Goal: Navigation & Orientation: Find specific page/section

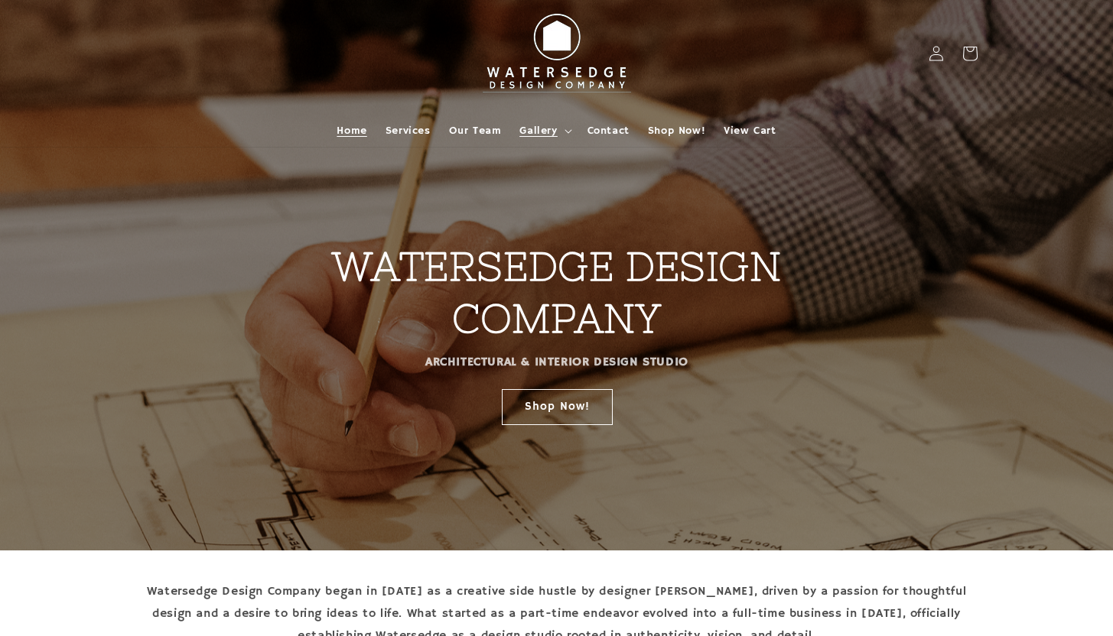
click at [547, 126] on span "Gallery" at bounding box center [537, 131] width 37 height 14
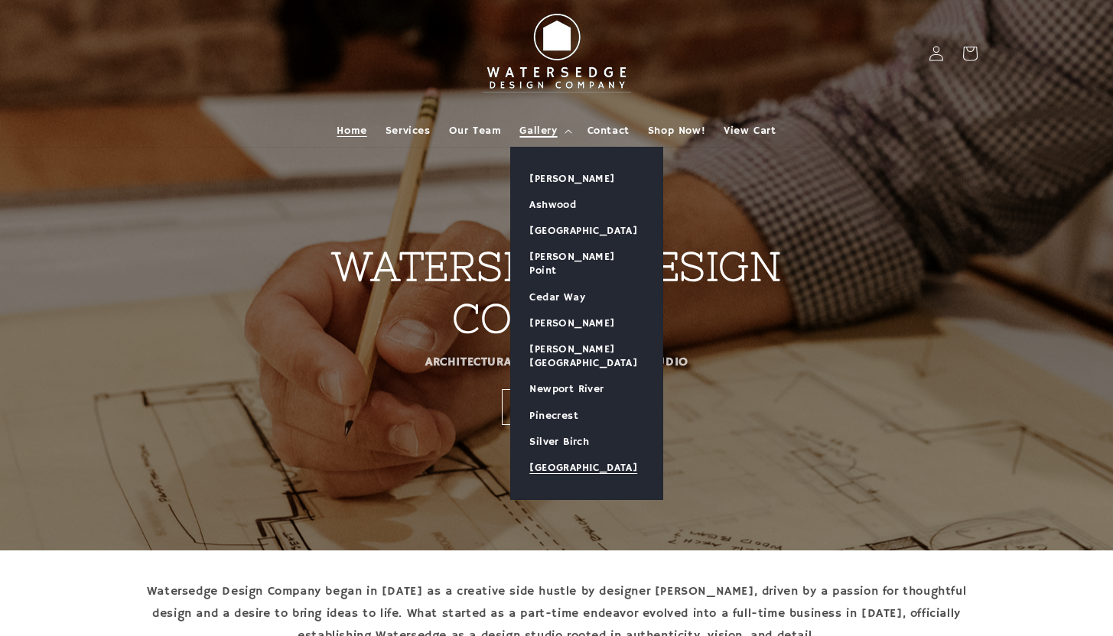
click at [552, 455] on link "[GEOGRAPHIC_DATA]" at bounding box center [586, 468] width 151 height 26
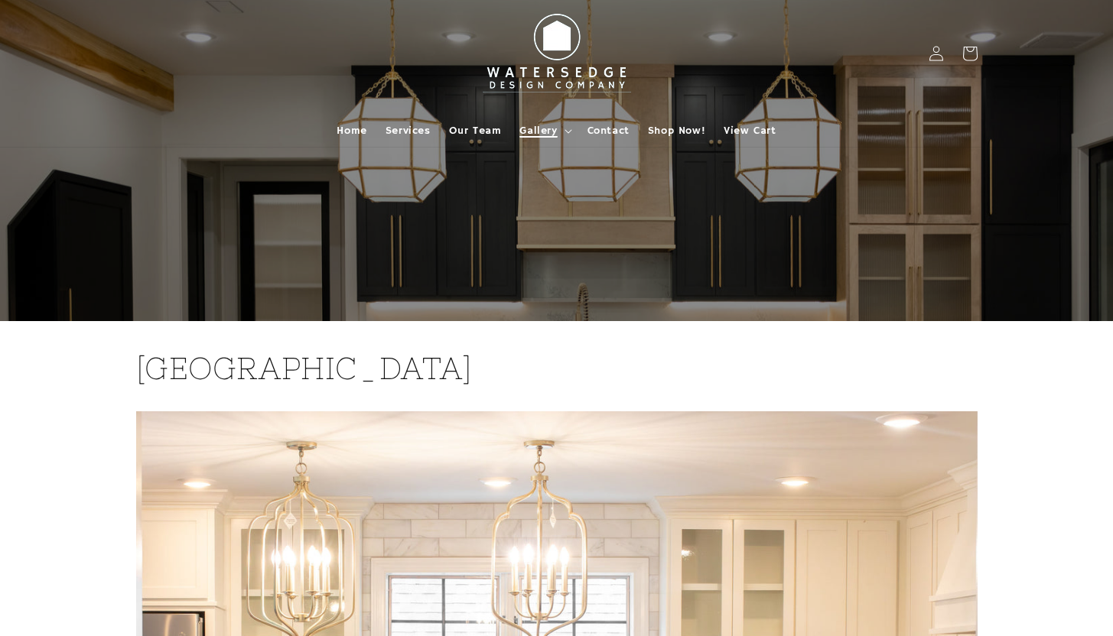
click at [560, 128] on summary "Gallery" at bounding box center [543, 131] width 67 height 32
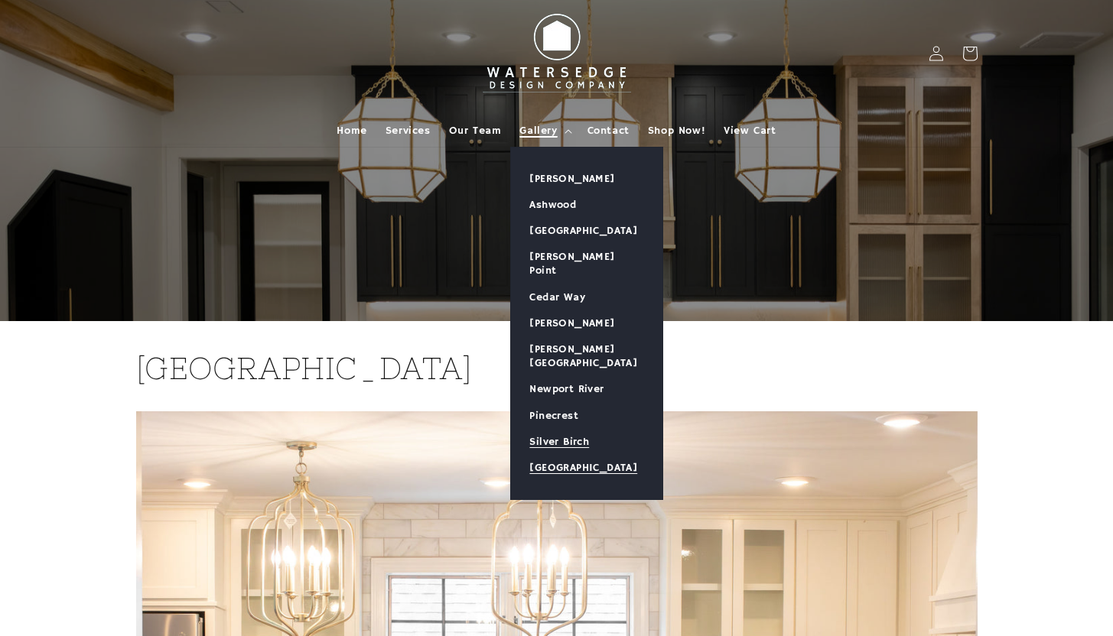
click at [574, 429] on link "Silver Birch" at bounding box center [586, 442] width 151 height 26
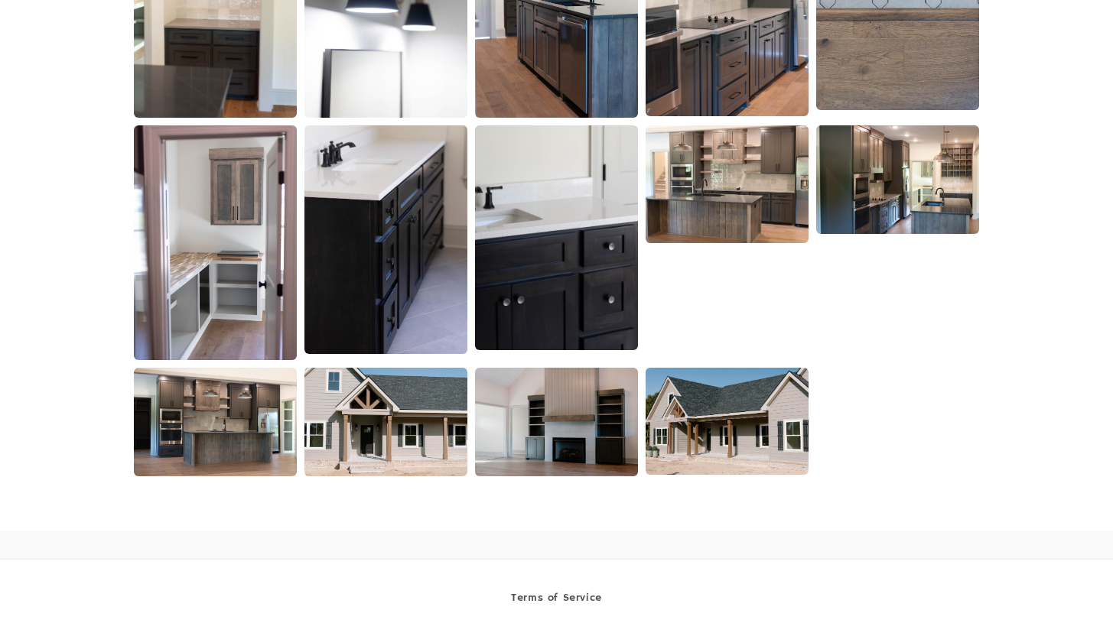
scroll to position [2828, 0]
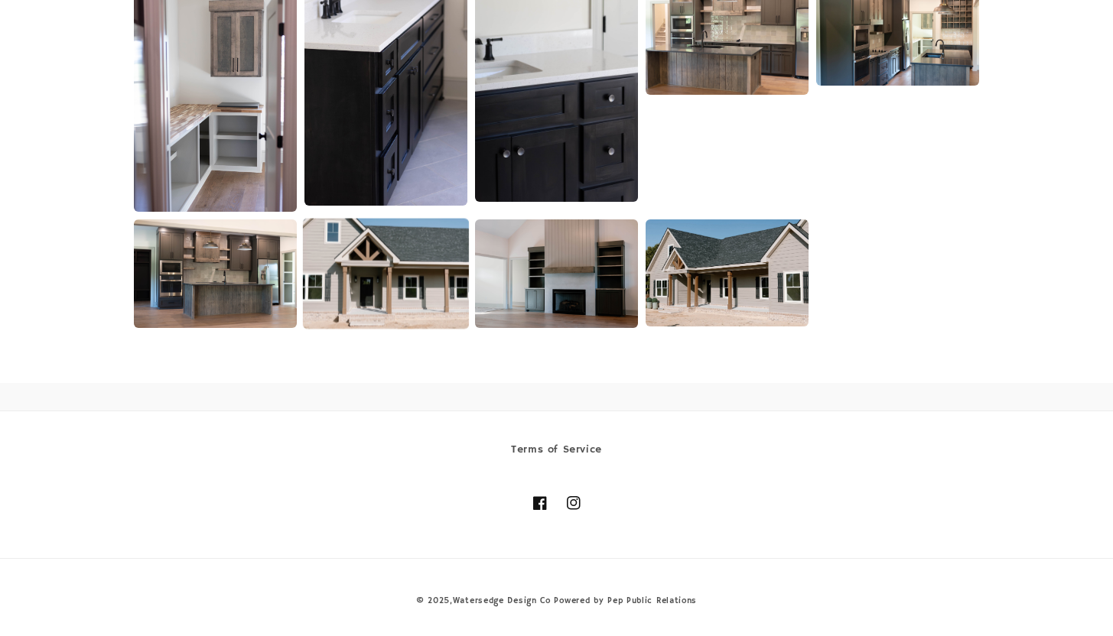
click at [431, 262] on img at bounding box center [386, 273] width 166 height 111
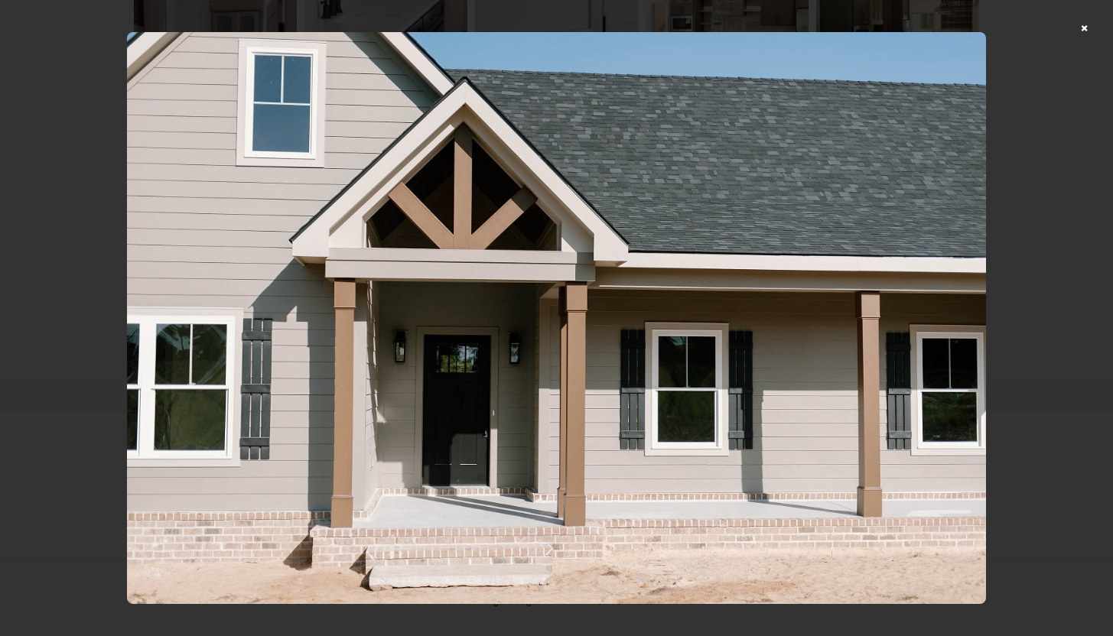
click at [1096, 31] on div at bounding box center [556, 318] width 1113 height 636
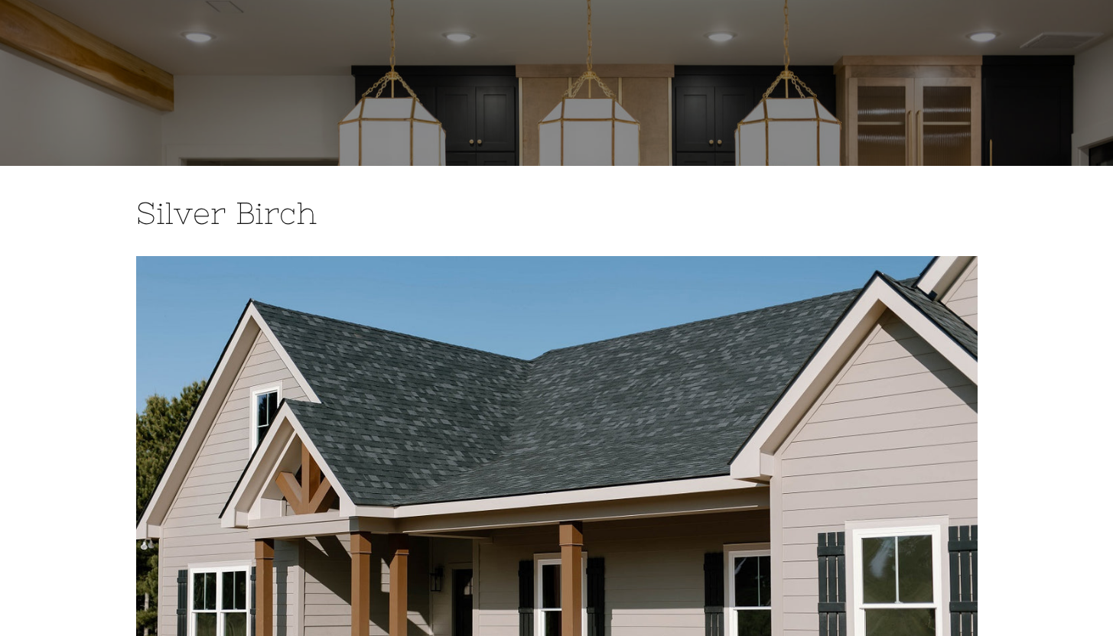
scroll to position [0, 0]
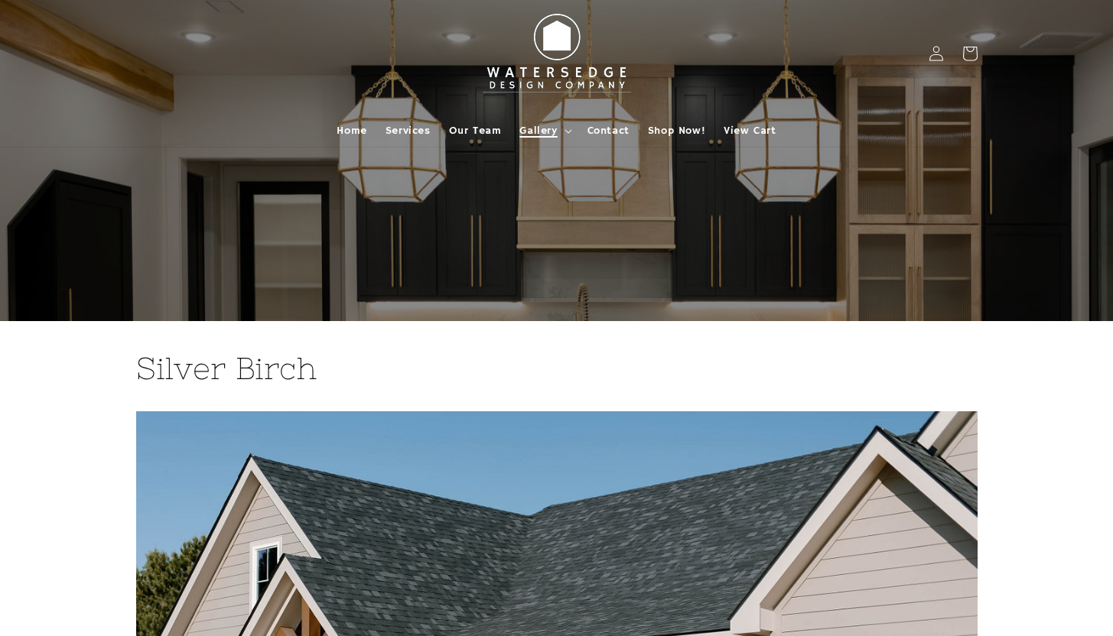
click at [555, 132] on span "Gallery" at bounding box center [537, 131] width 37 height 14
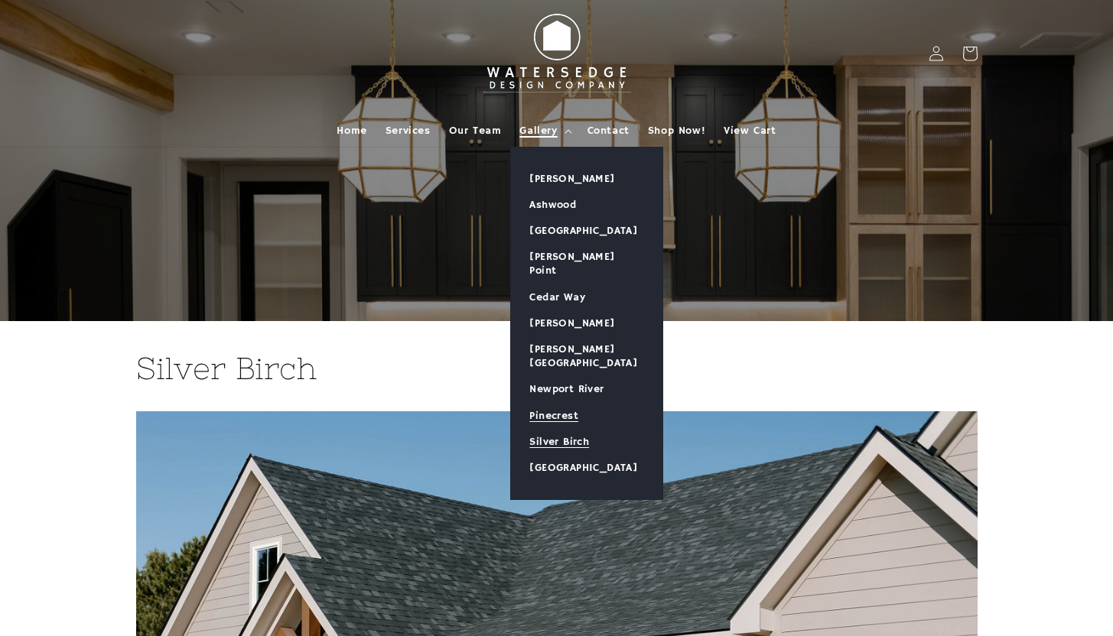
click at [551, 403] on link "Pinecrest" at bounding box center [586, 416] width 151 height 26
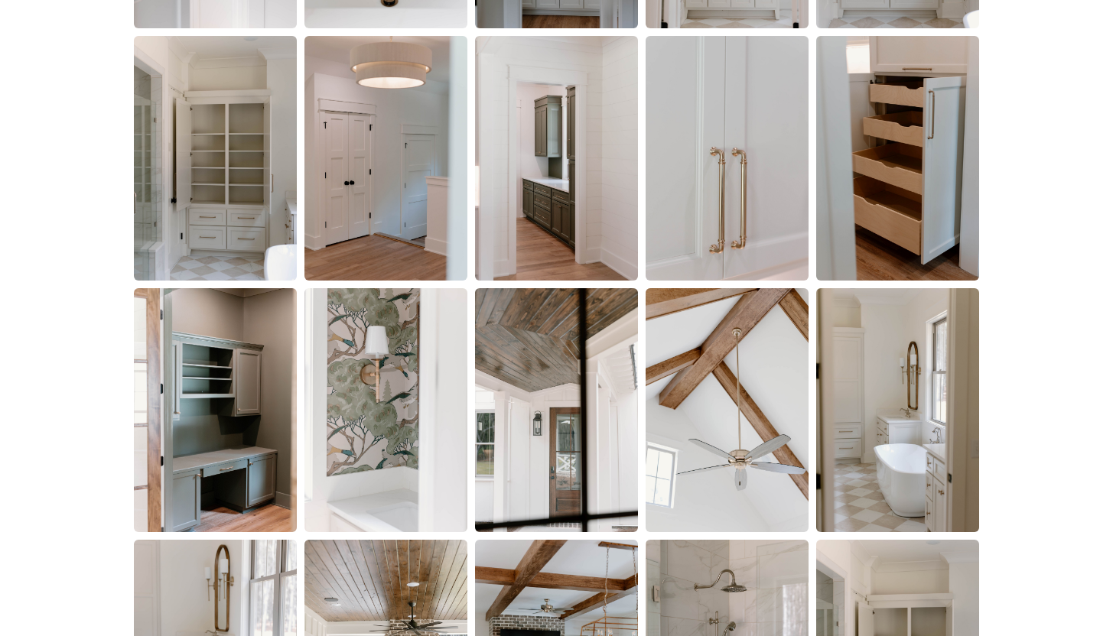
scroll to position [2521, 0]
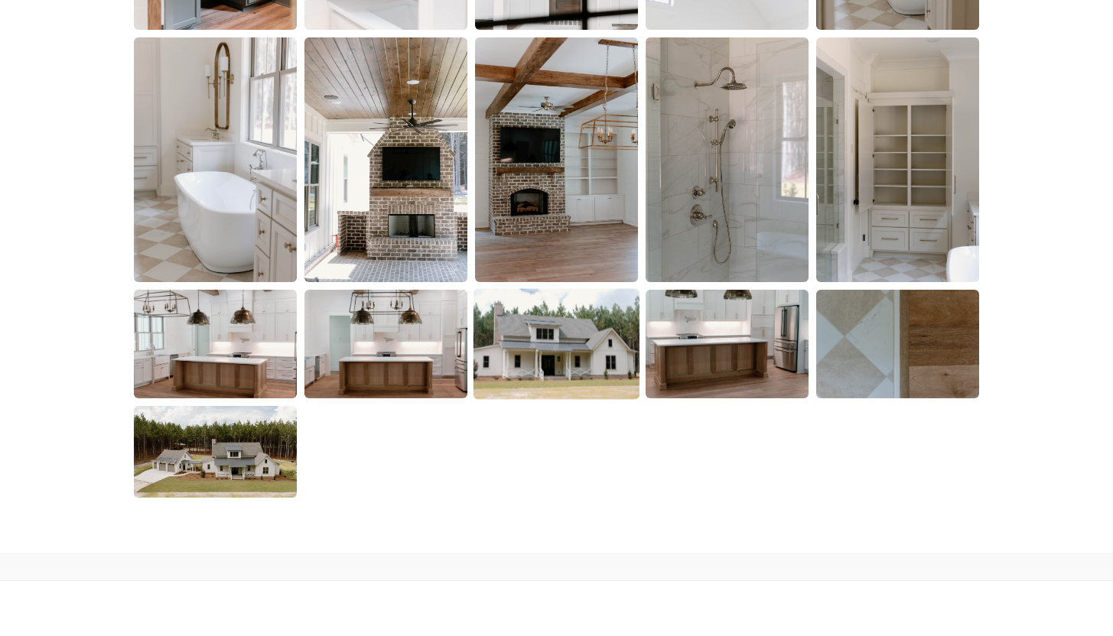
click at [562, 342] on img at bounding box center [557, 344] width 166 height 111
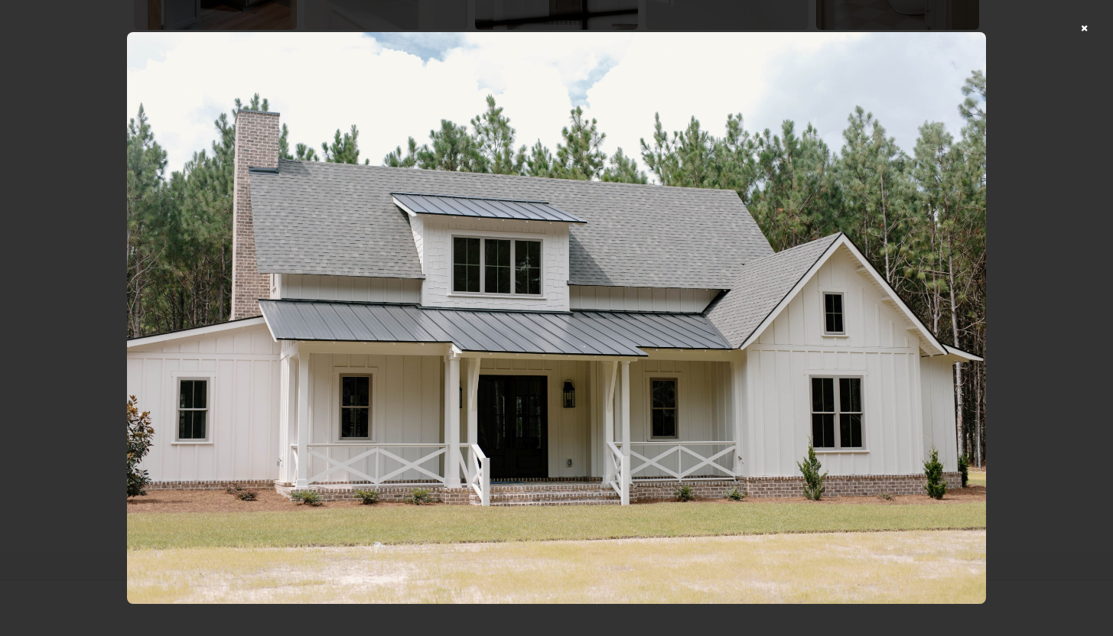
click at [1098, 28] on div at bounding box center [556, 318] width 1113 height 636
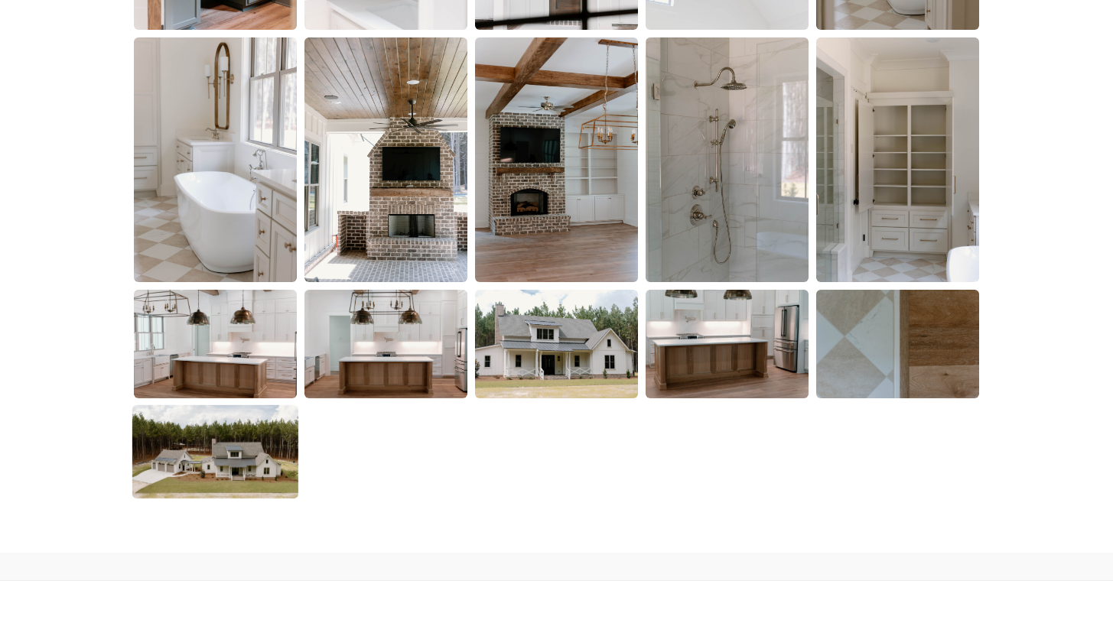
click at [210, 457] on img at bounding box center [215, 451] width 166 height 93
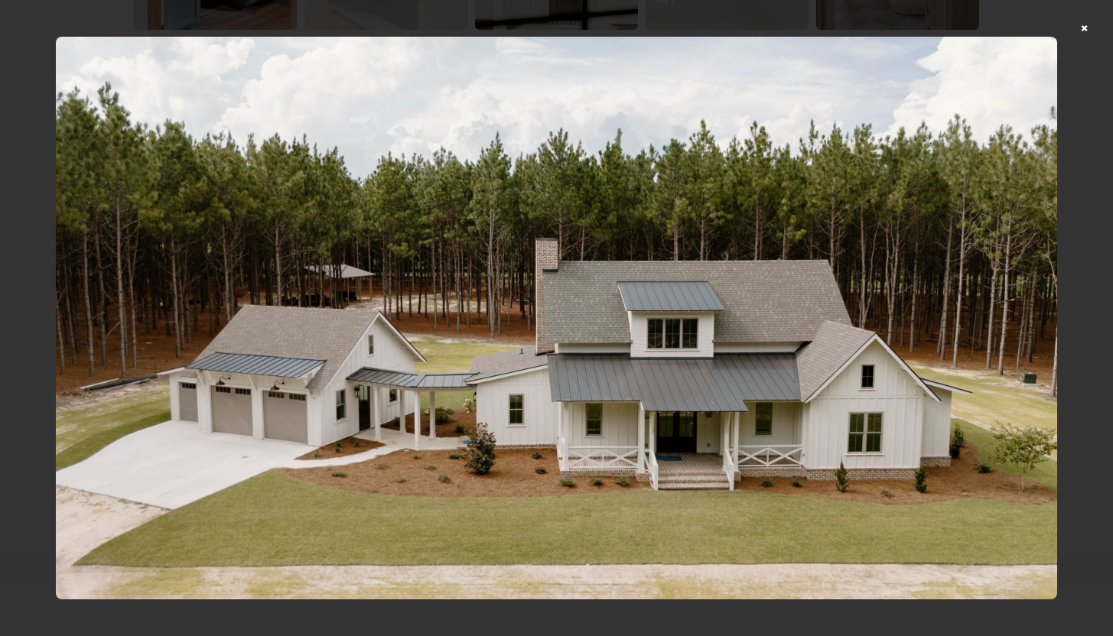
click at [1097, 30] on div at bounding box center [556, 318] width 1113 height 636
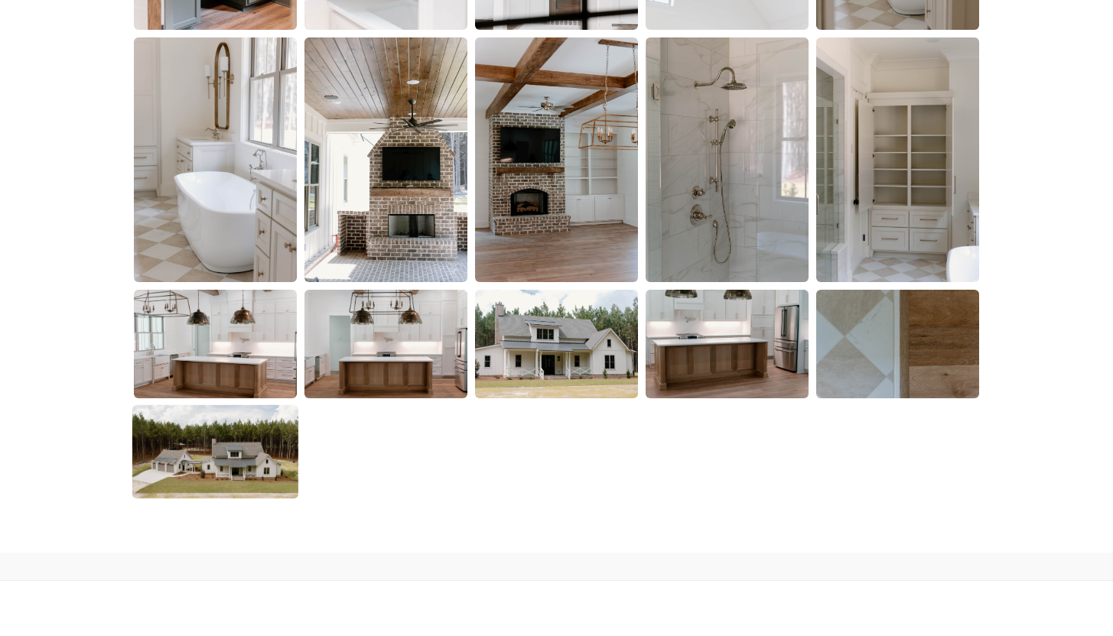
click at [235, 455] on img at bounding box center [215, 451] width 166 height 93
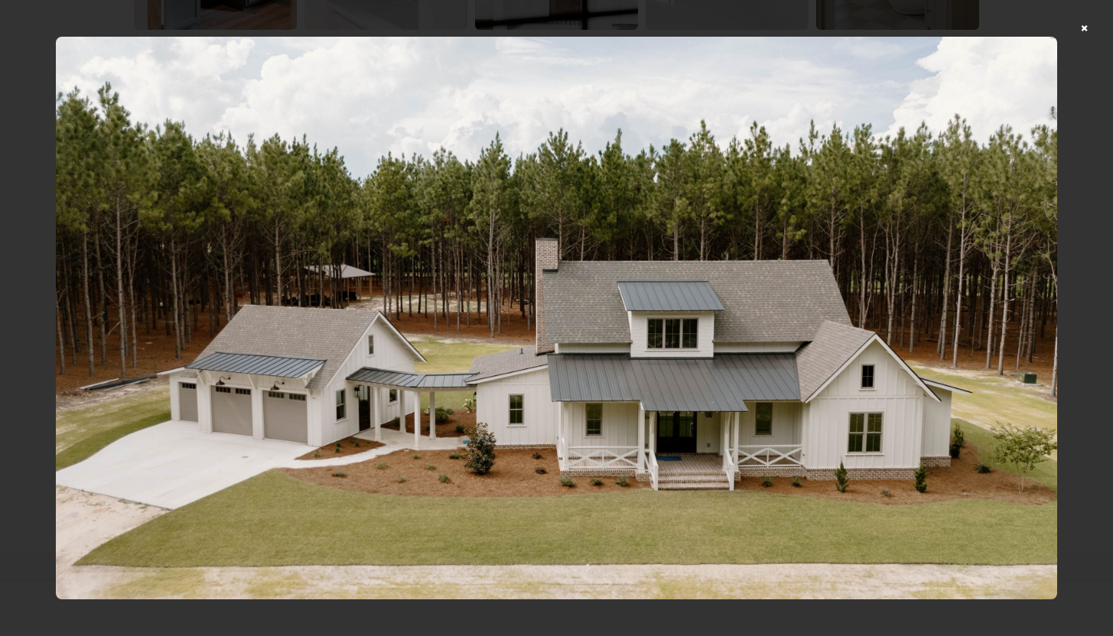
click at [1093, 31] on div at bounding box center [556, 318] width 1113 height 636
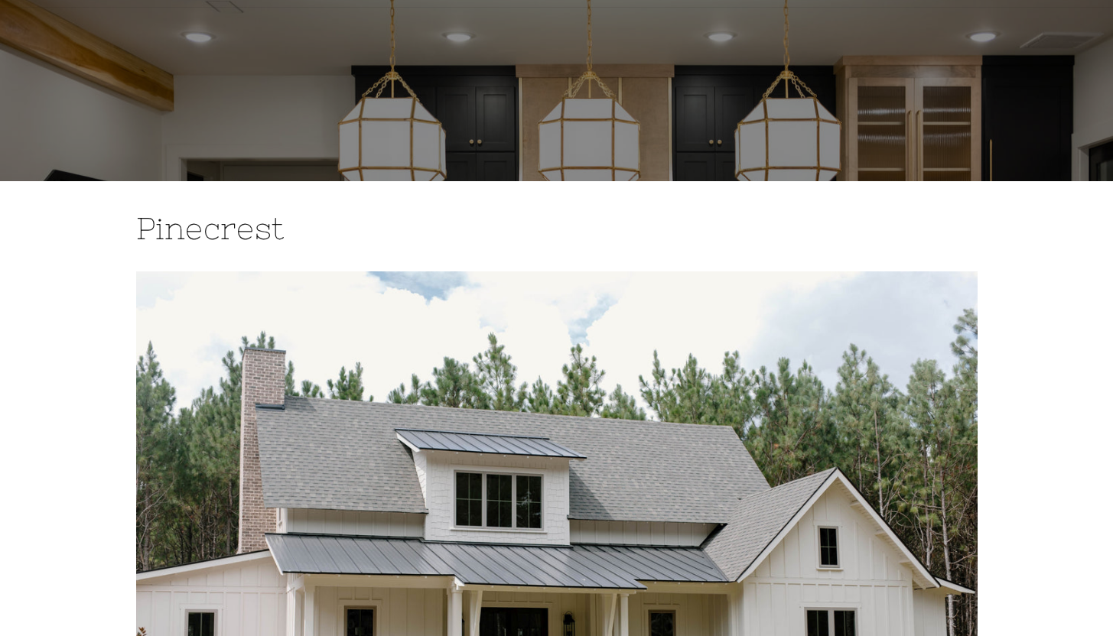
scroll to position [0, 0]
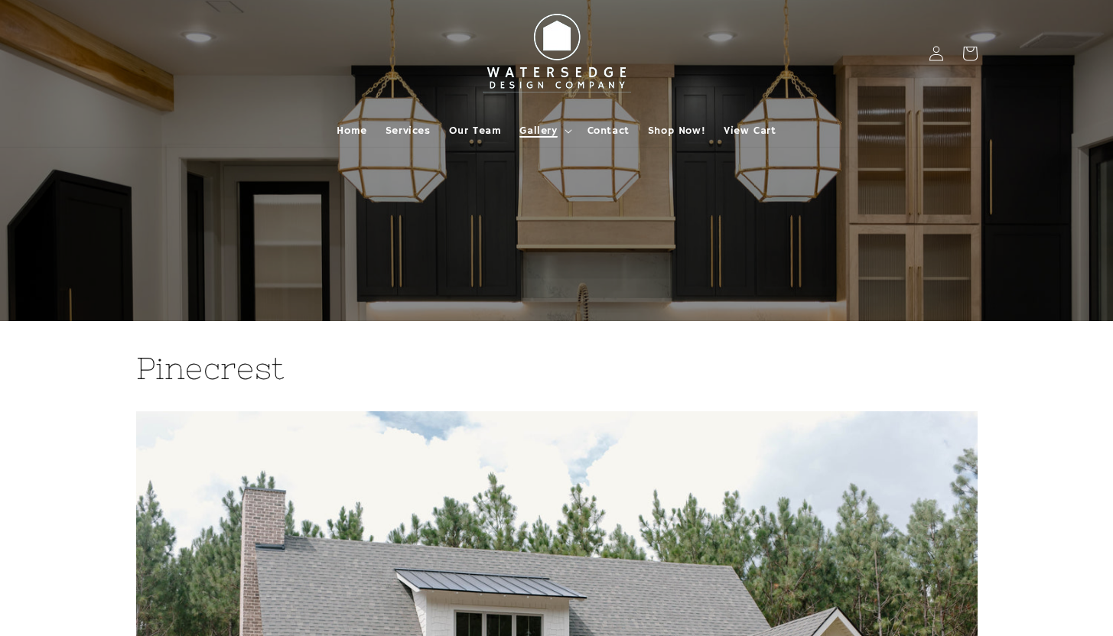
click at [567, 127] on summary "Gallery" at bounding box center [543, 131] width 67 height 32
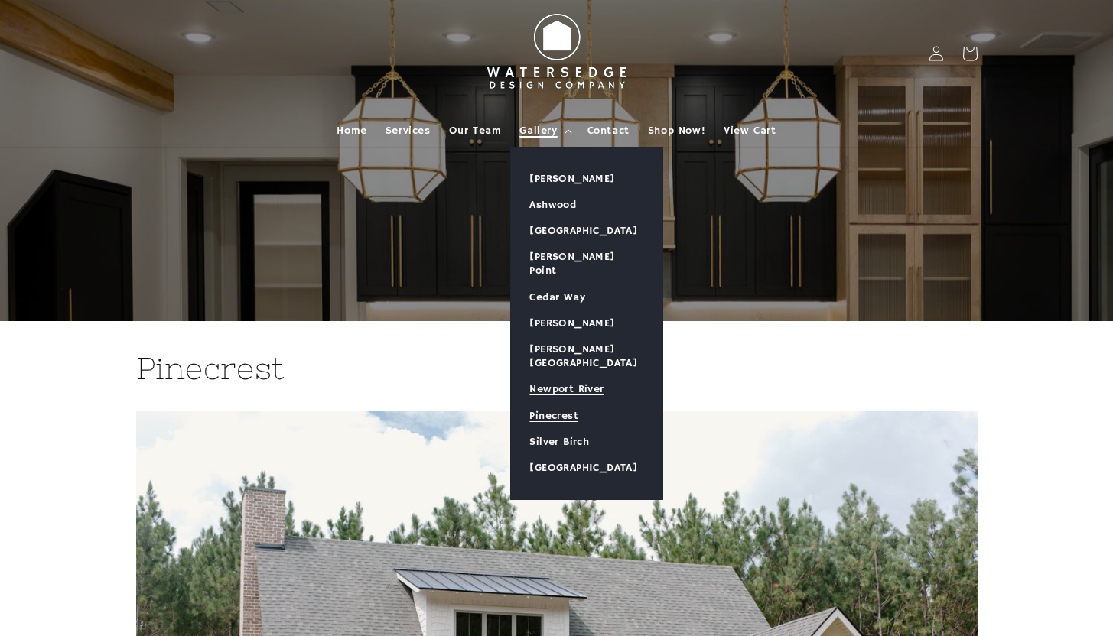
click at [554, 376] on link "Newport River" at bounding box center [586, 389] width 151 height 26
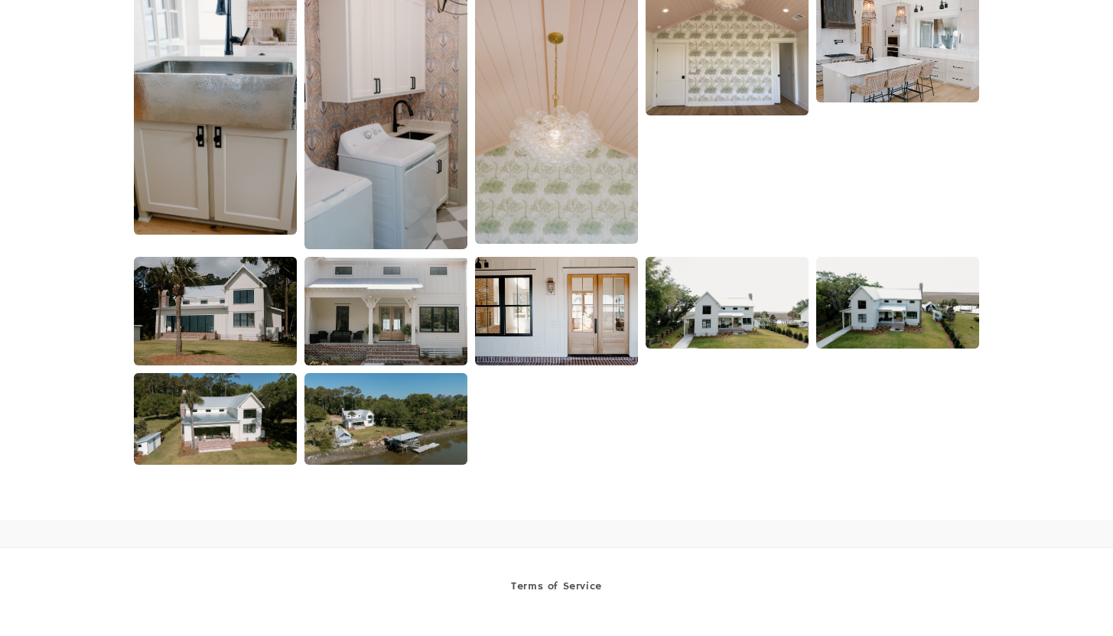
scroll to position [2856, 0]
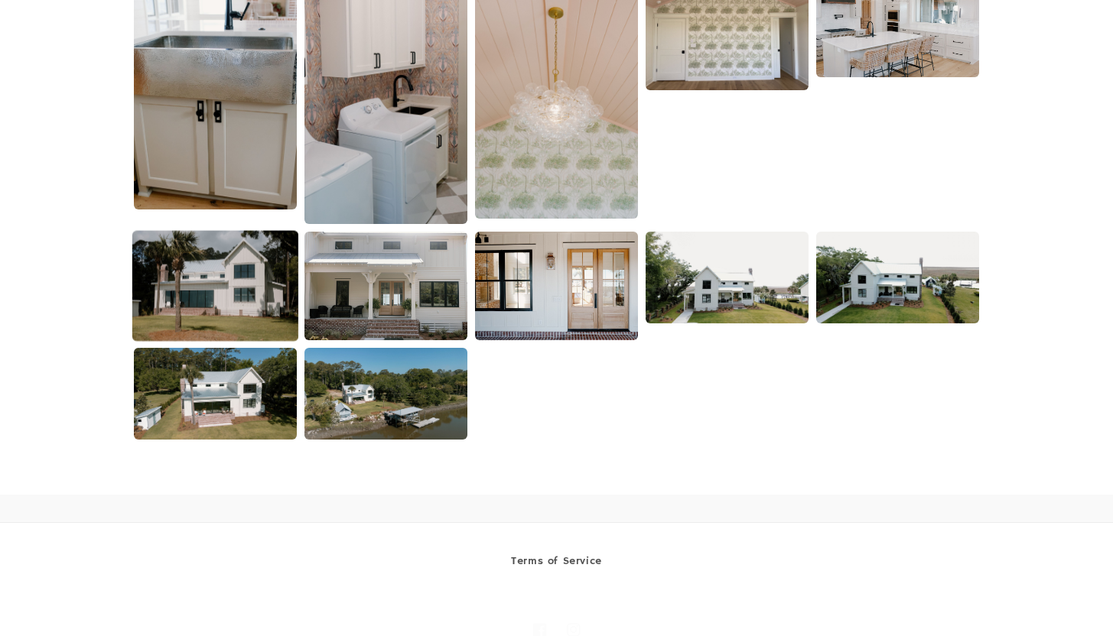
click at [219, 298] on img at bounding box center [215, 285] width 166 height 111
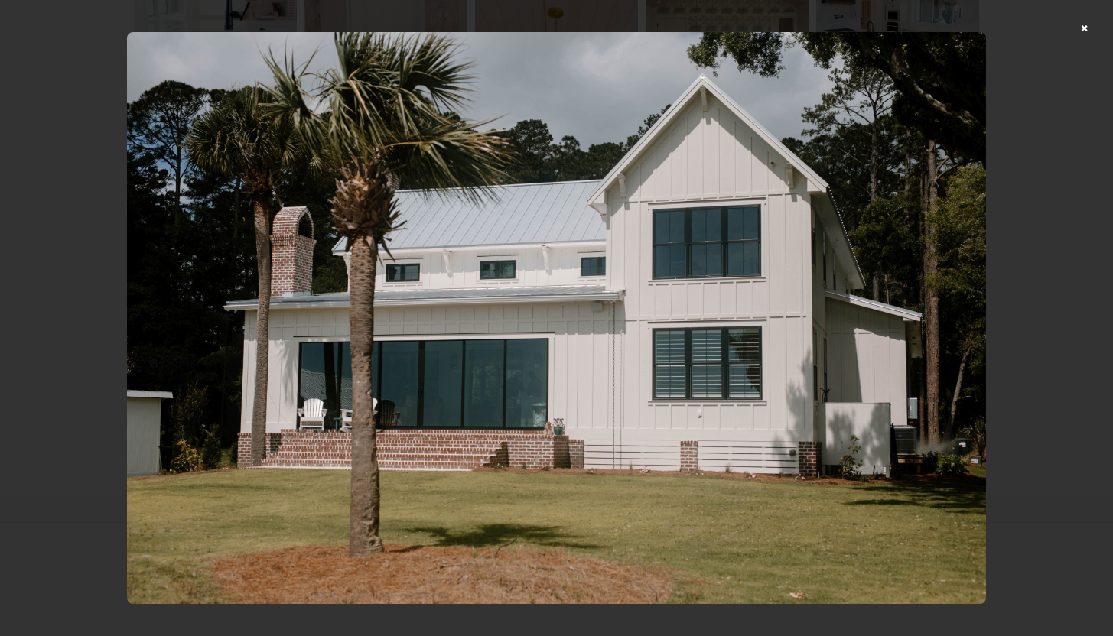
click at [1099, 25] on div at bounding box center [556, 318] width 1113 height 636
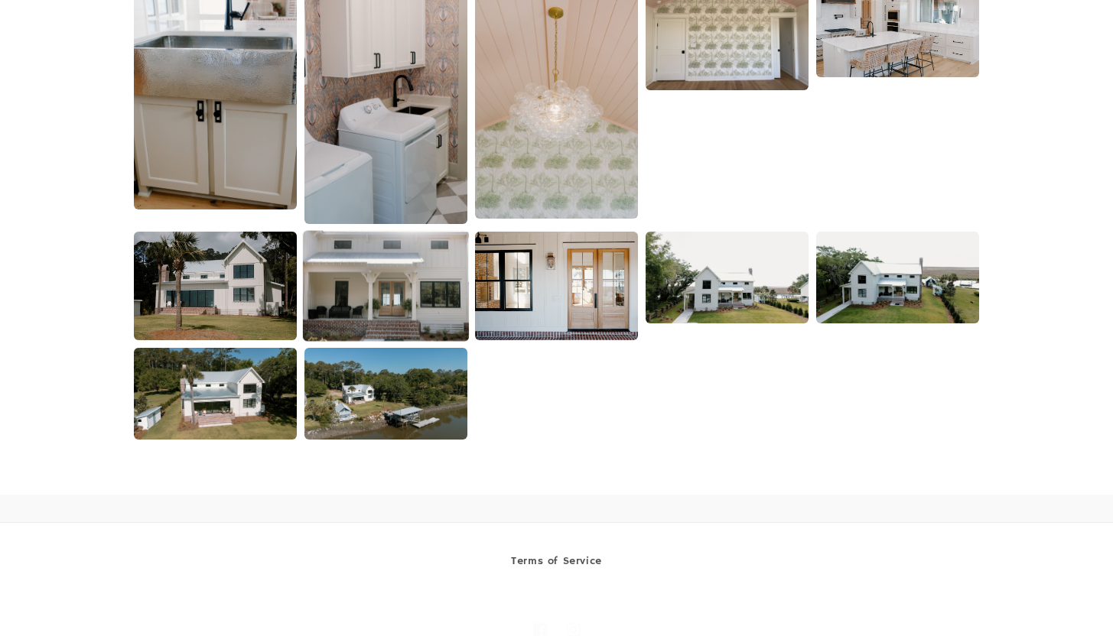
click at [436, 301] on img at bounding box center [386, 285] width 166 height 111
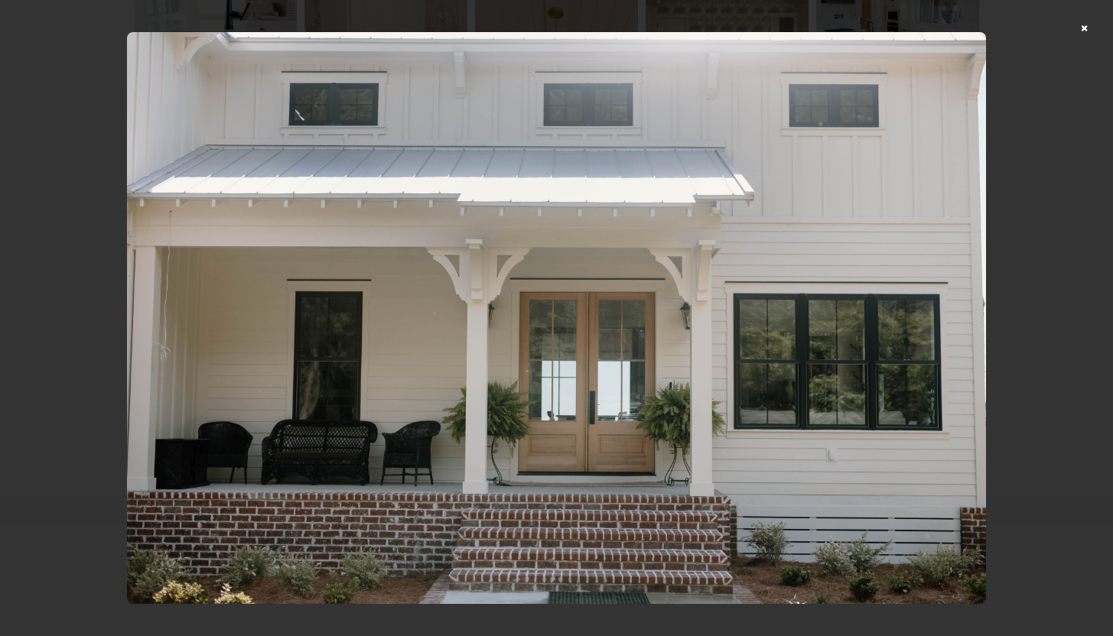
click at [1093, 30] on div at bounding box center [556, 318] width 1113 height 636
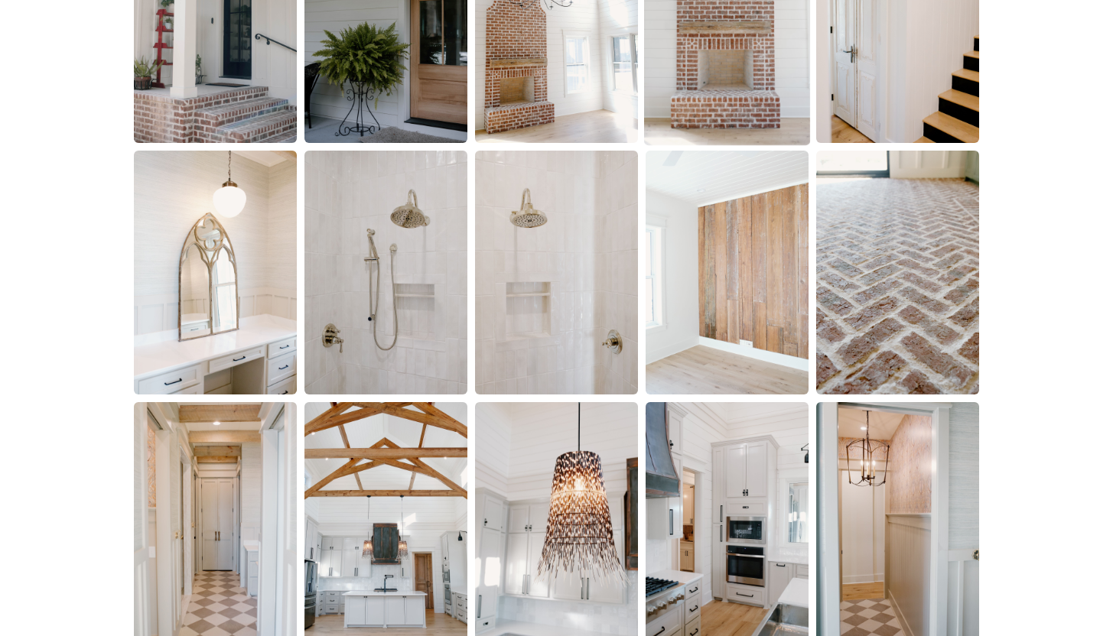
scroll to position [1045, 0]
